Goal: Find specific page/section: Find specific page/section

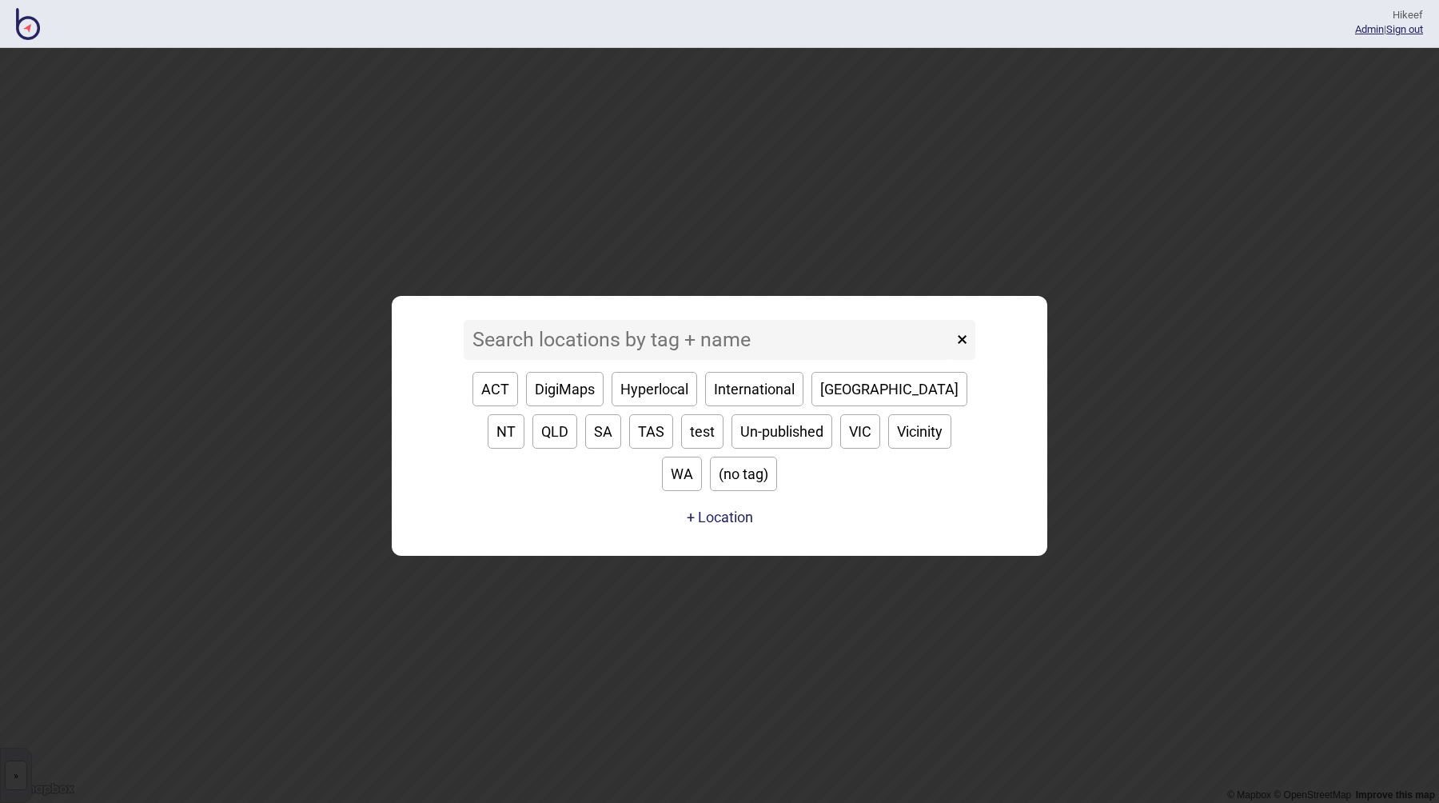
click at [634, 360] on input at bounding box center [708, 340] width 489 height 40
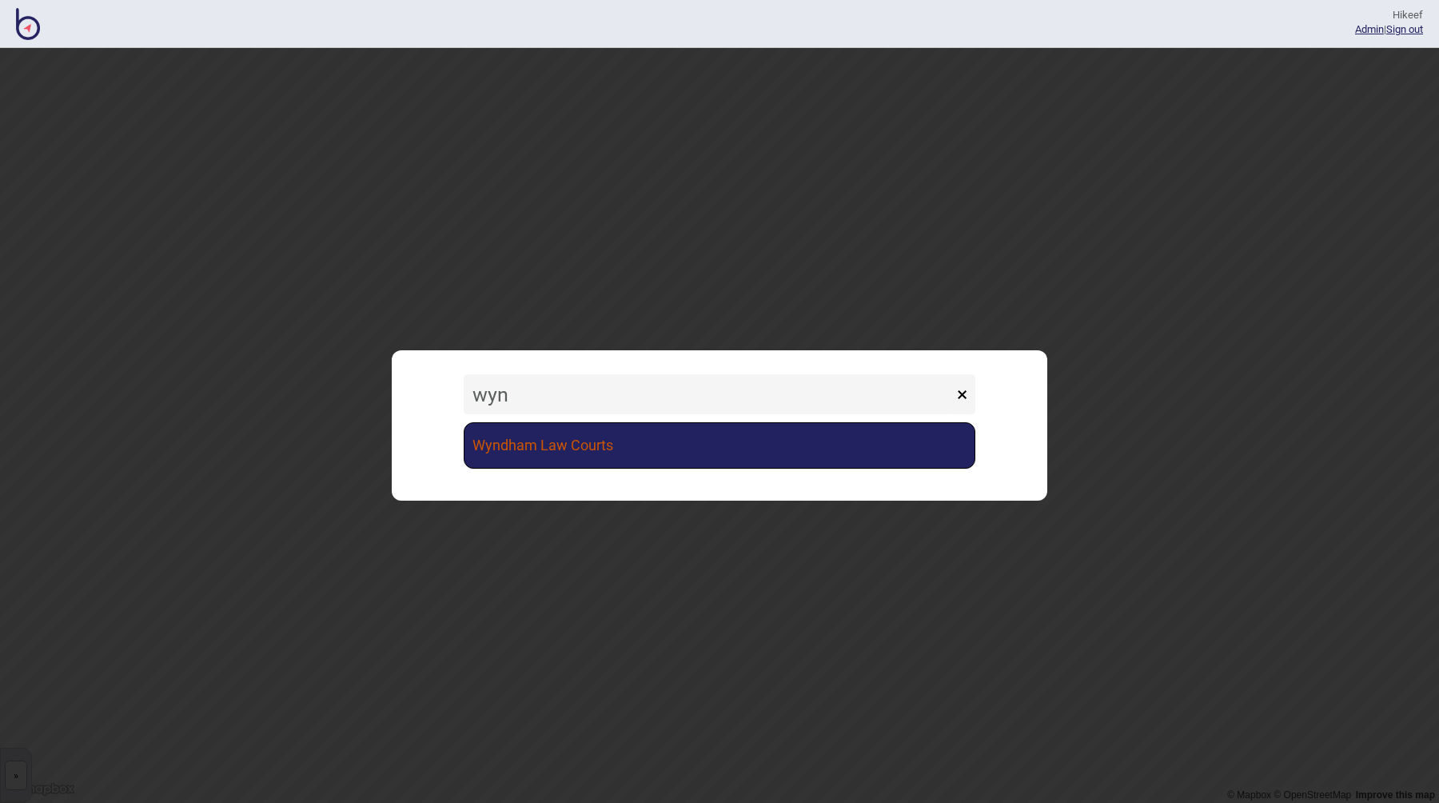
type input "wyn"
click at [662, 445] on link "Wyndham Law Courts" at bounding box center [720, 445] width 512 height 46
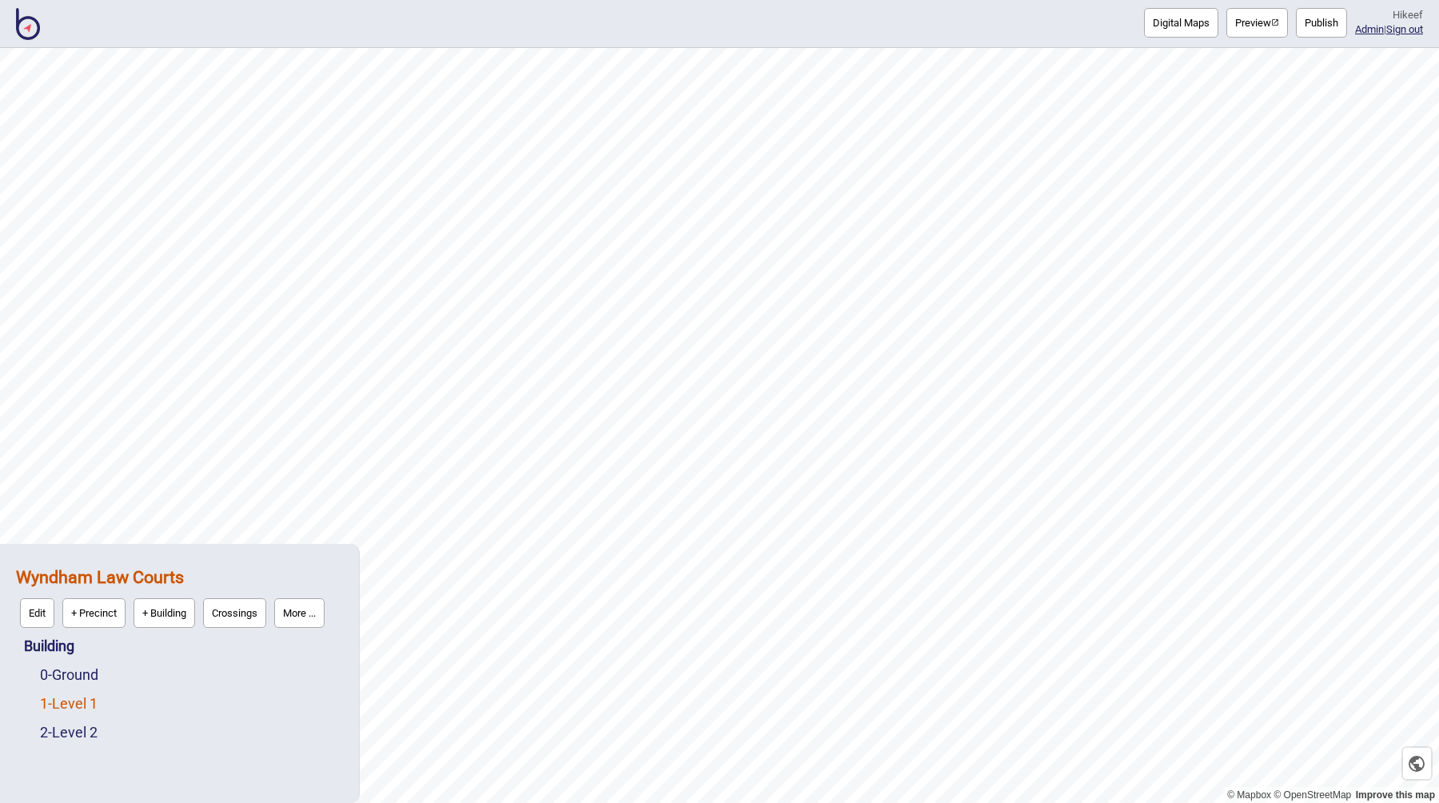
click at [69, 695] on link "1 - Level 1" at bounding box center [69, 703] width 58 height 17
click at [1153, 18] on button "Digital Maps" at bounding box center [1181, 23] width 74 height 30
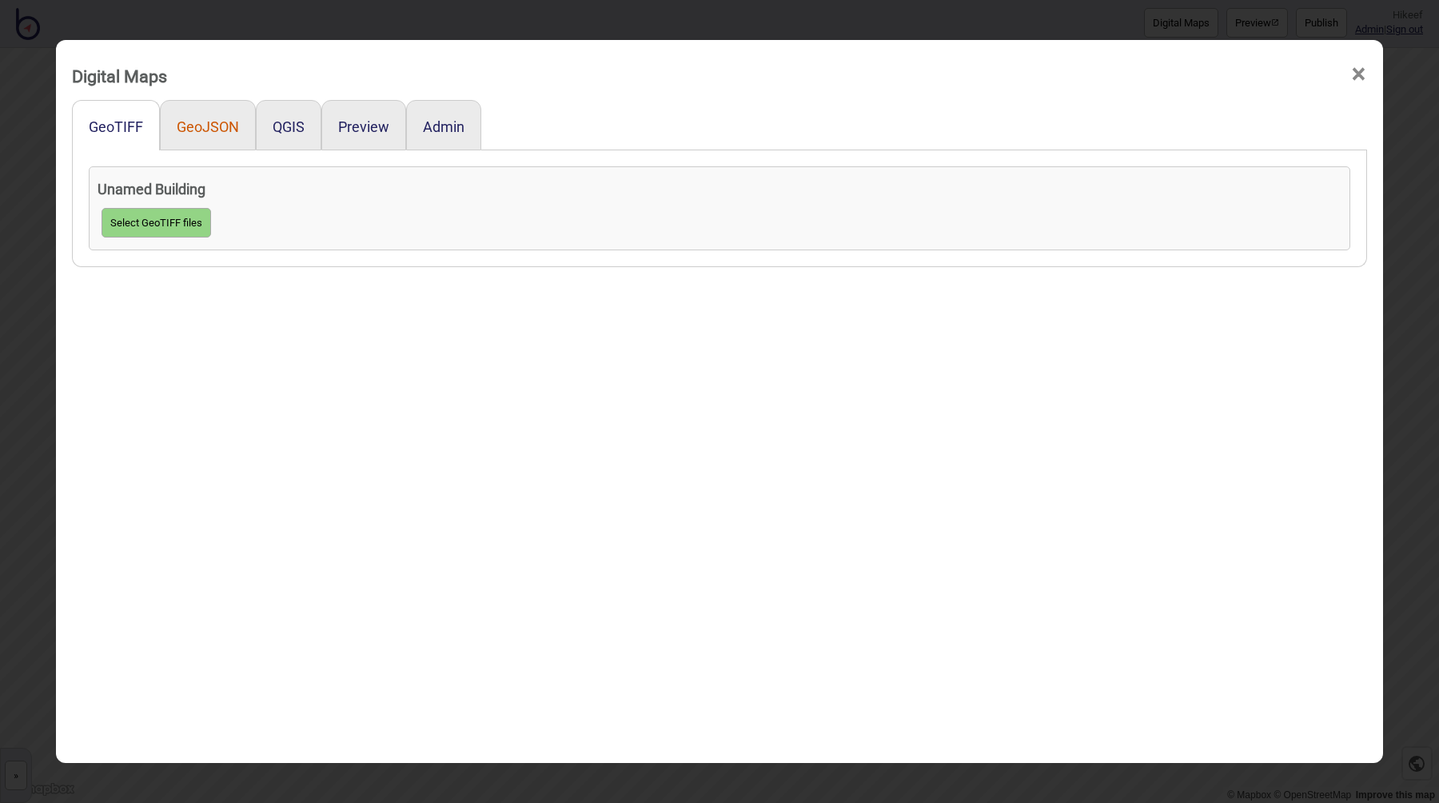
click at [213, 128] on button "GeoJSON" at bounding box center [208, 126] width 62 height 17
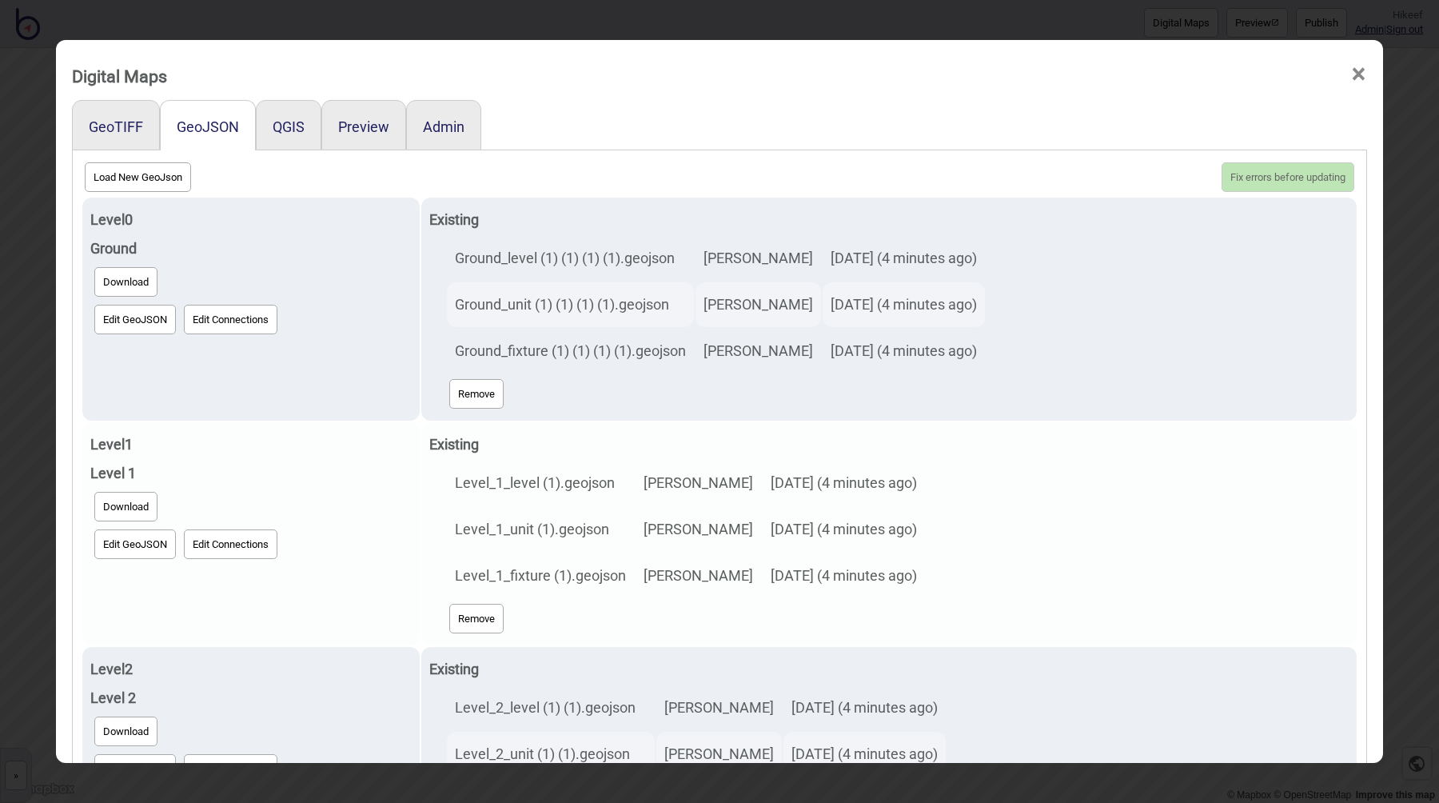
click at [121, 548] on button "Edit GeoJSON" at bounding box center [135, 544] width 82 height 30
